Goal: Information Seeking & Learning: Stay updated

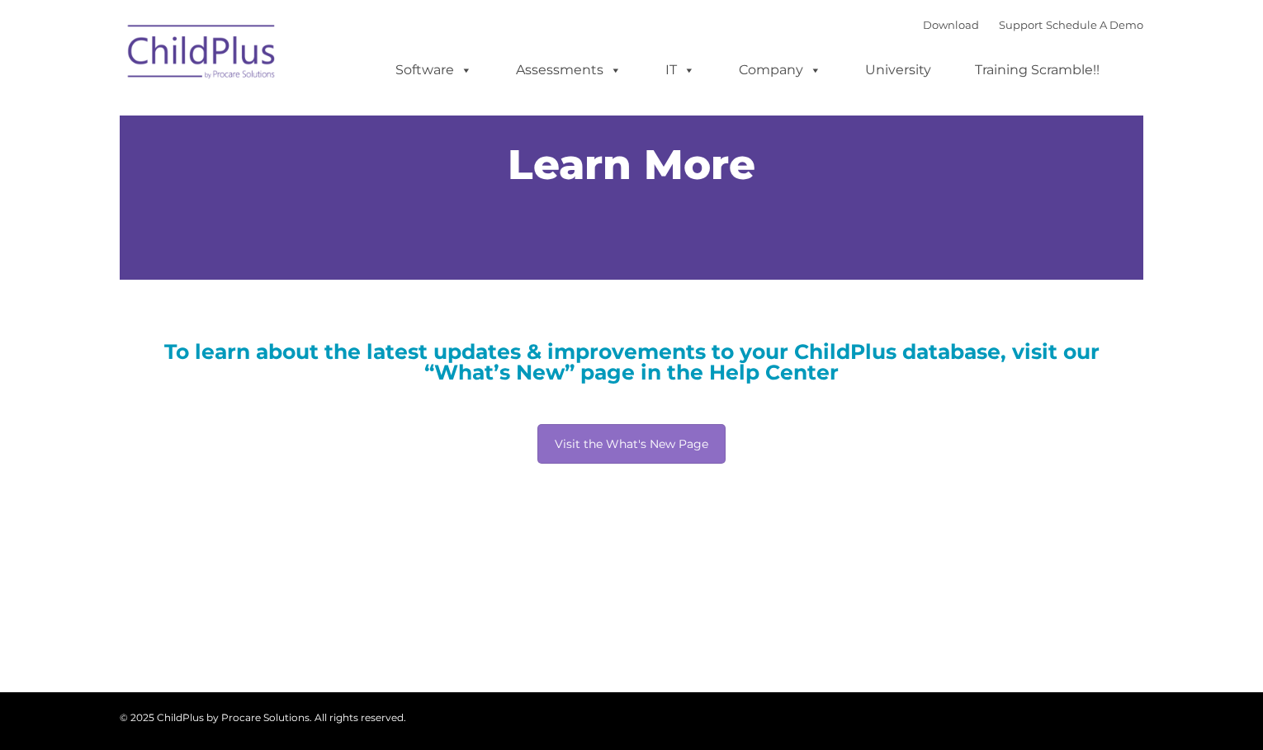
type input ""
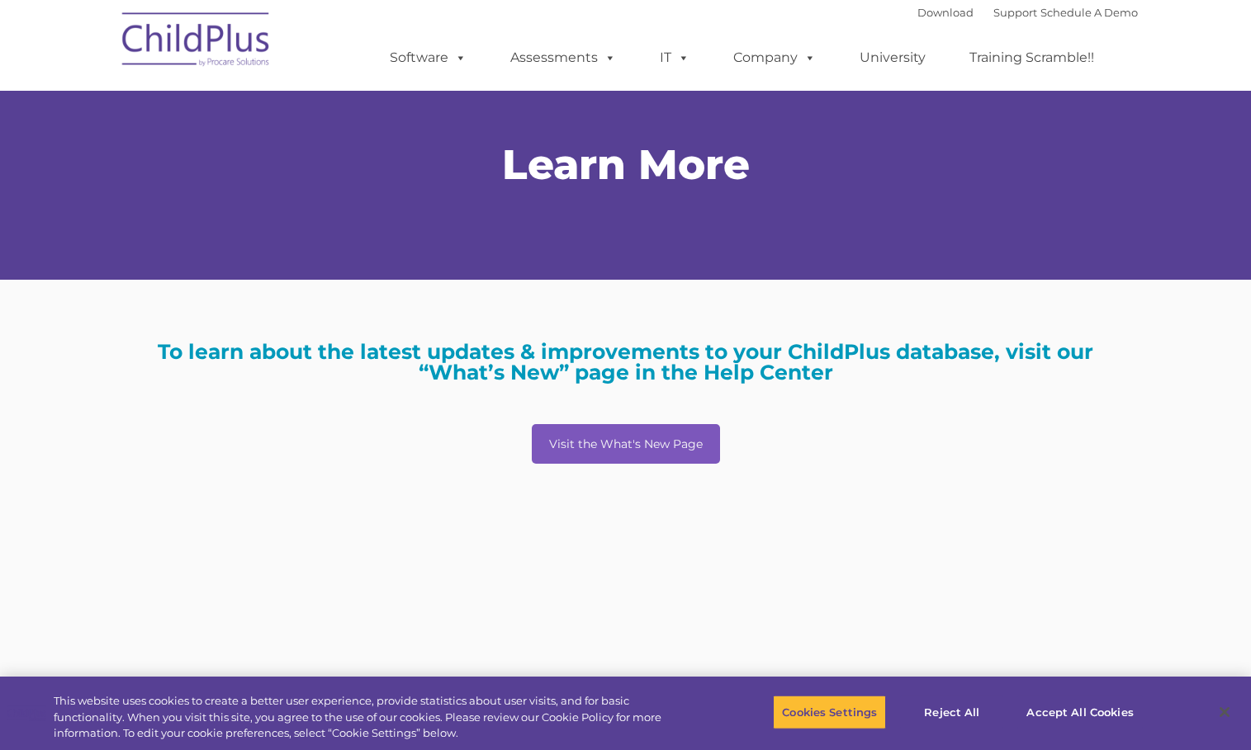
click at [616, 452] on link "Visit the What's New Page" at bounding box center [626, 444] width 188 height 40
click at [660, 447] on link "Visit the What's New Page" at bounding box center [626, 444] width 188 height 40
click at [605, 443] on link "Visit the What's New Page" at bounding box center [626, 444] width 188 height 40
